Goal: Obtain resource: Download file/media

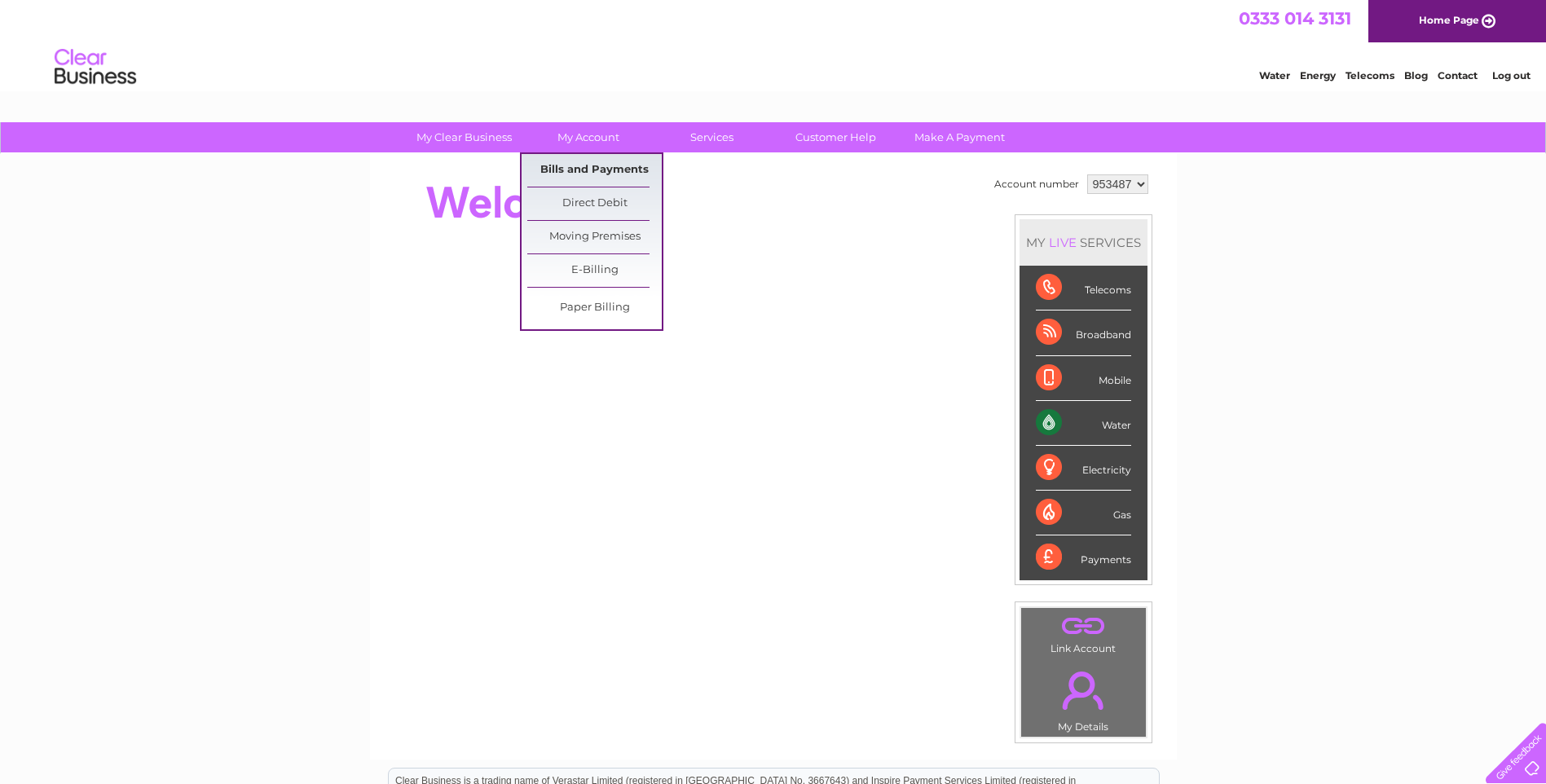
click at [614, 171] on link "Bills and Payments" at bounding box center [594, 169] width 134 height 32
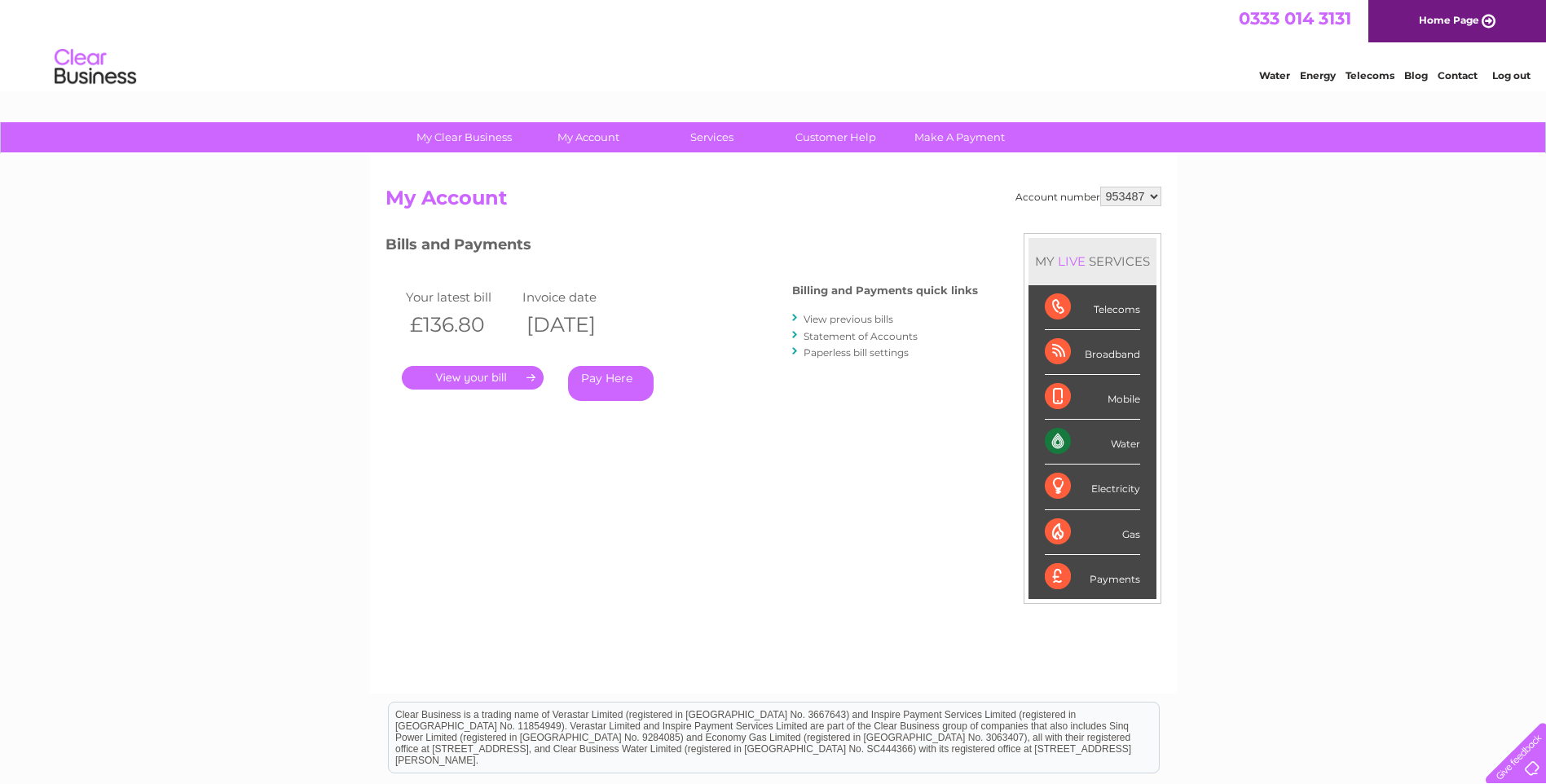
click at [850, 320] on link "View previous bills" at bounding box center [849, 319] width 90 height 12
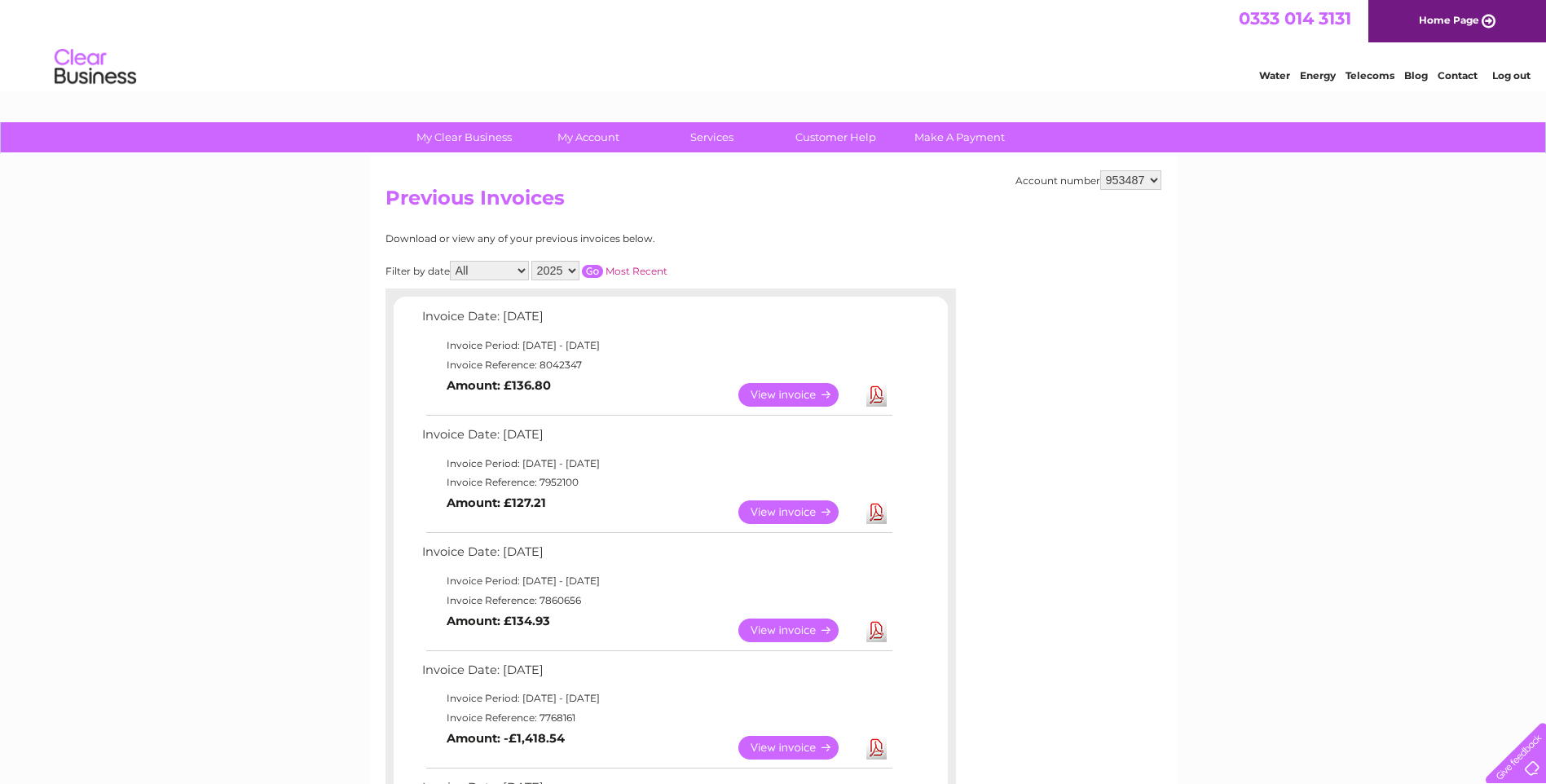
click at [781, 511] on link "View" at bounding box center [798, 512] width 119 height 23
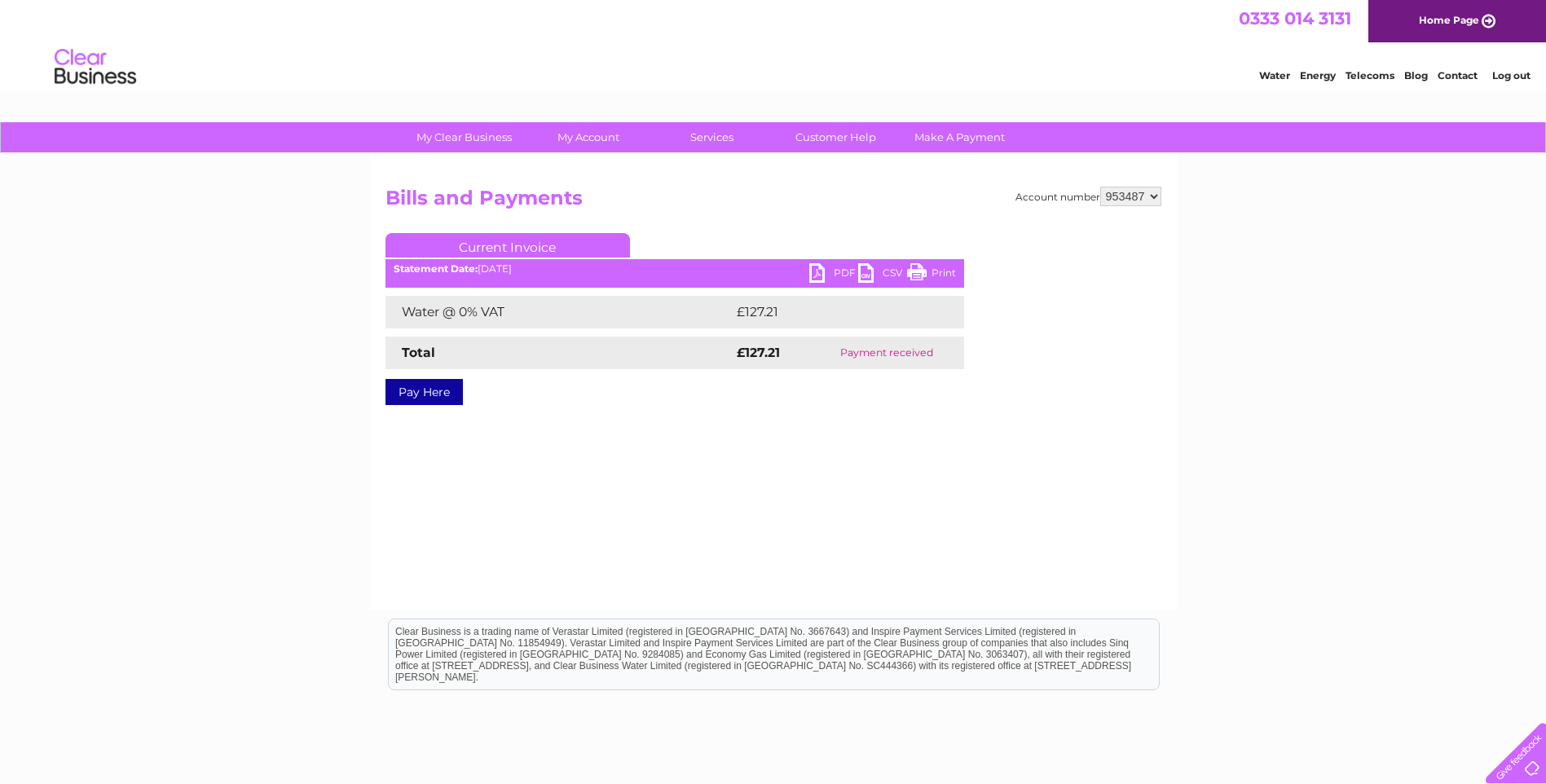
click at [828, 276] on link "PDF" at bounding box center [833, 275] width 49 height 23
